Goal: Check status

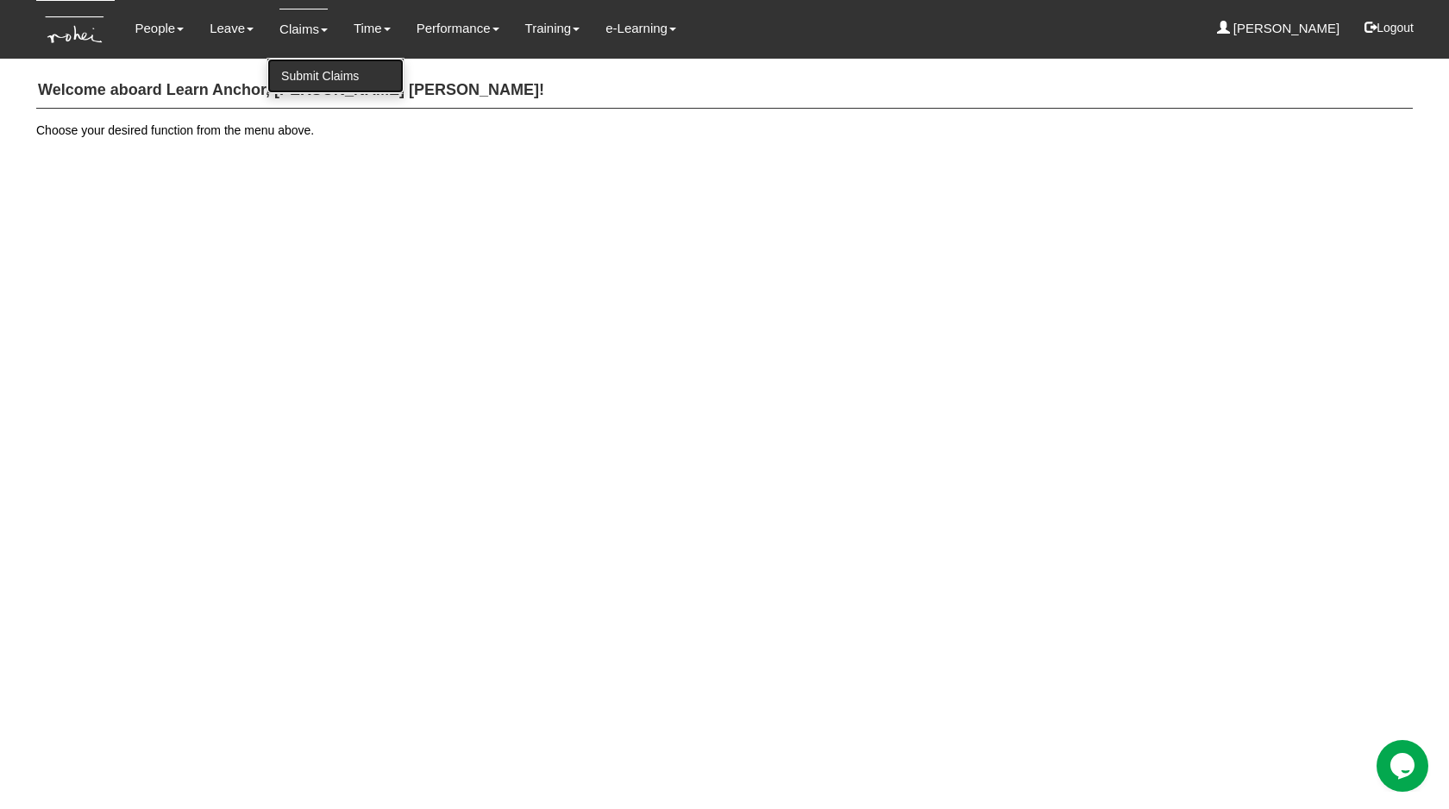
click at [313, 75] on link "Submit Claims" at bounding box center [335, 76] width 136 height 35
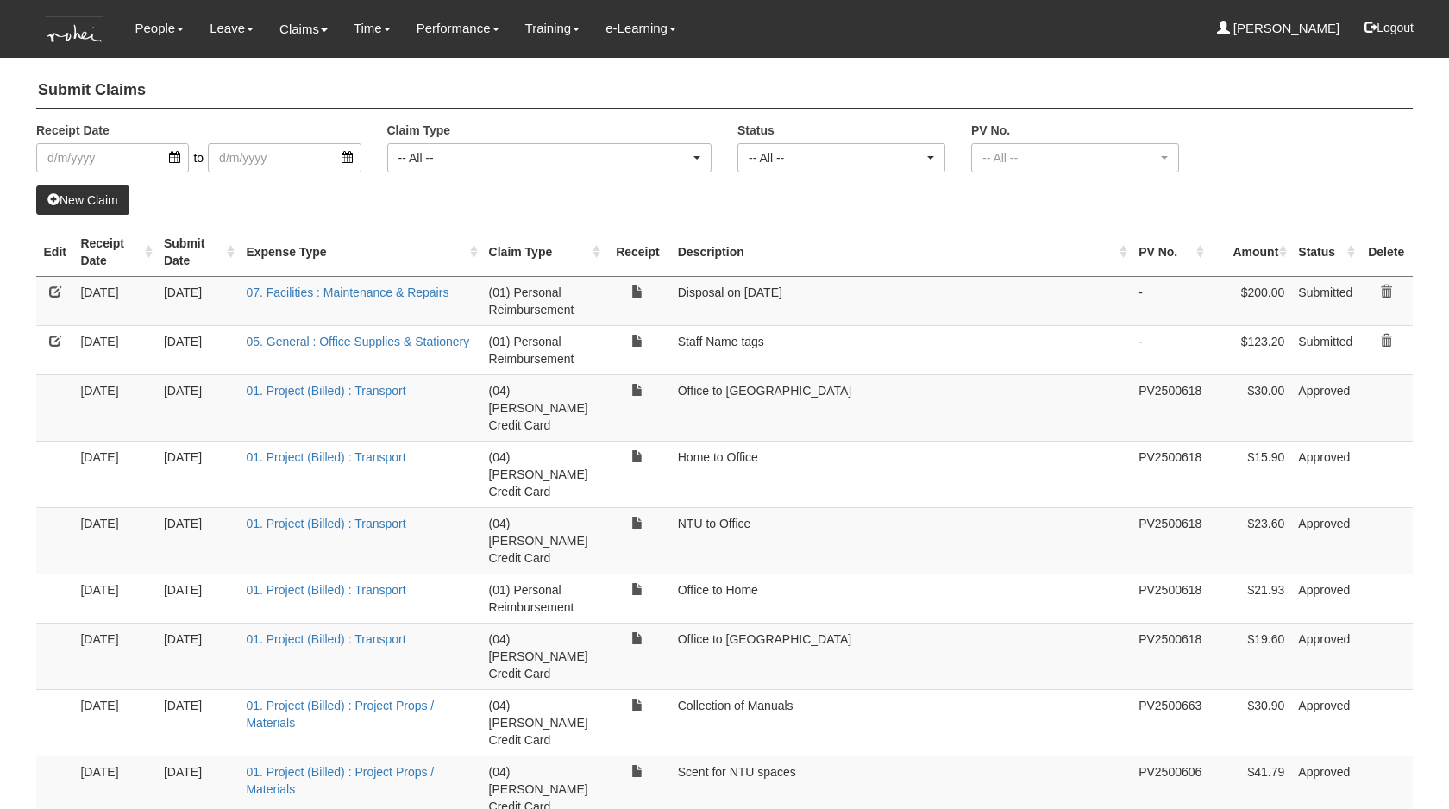
select select "50"
click at [1066, 515] on td "NTU to Office" at bounding box center [901, 540] width 461 height 66
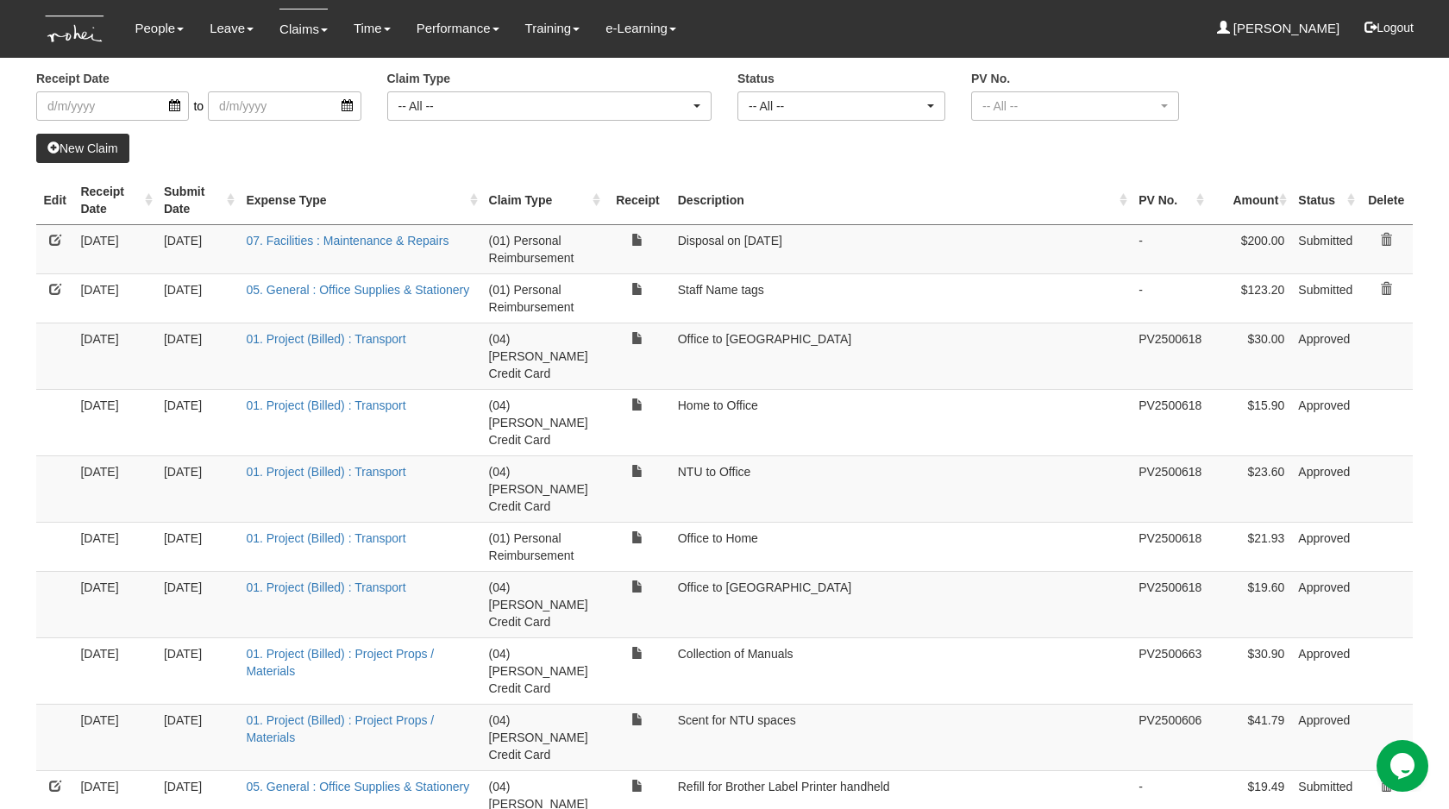
scroll to position [53, 0]
click at [1338, 293] on td "Submitted" at bounding box center [1326, 297] width 68 height 49
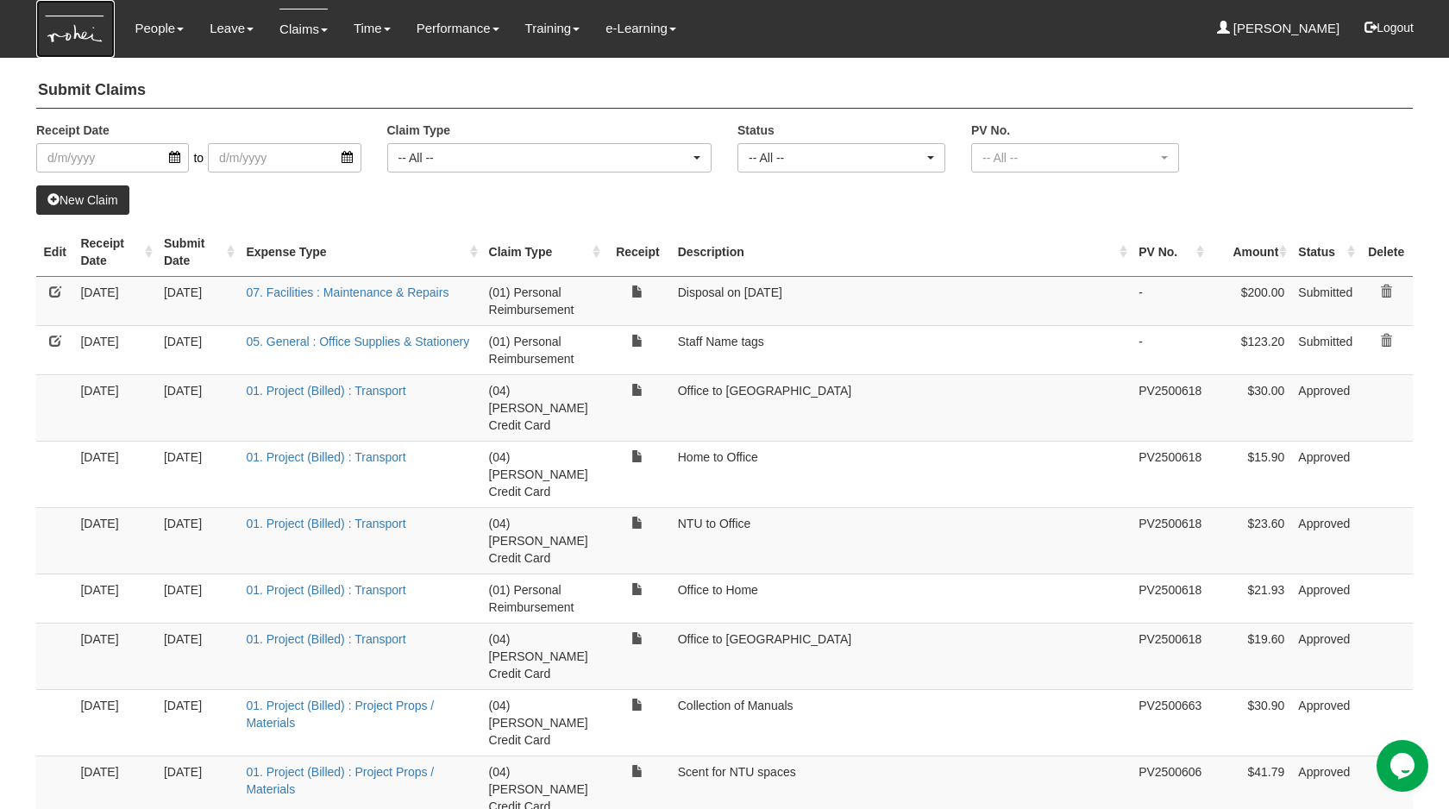
click at [73, 40] on img at bounding box center [75, 29] width 79 height 58
